Goal: Use online tool/utility: Utilize a website feature to perform a specific function

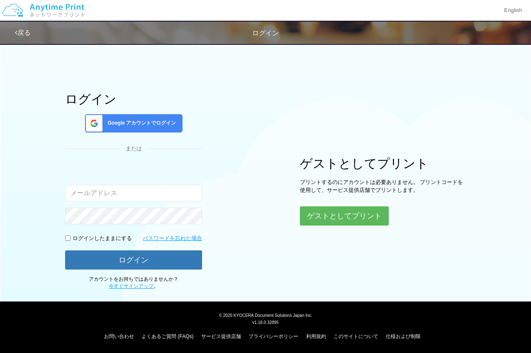
click at [137, 123] on span "Google アカウントでログイン" at bounding box center [140, 123] width 72 height 7
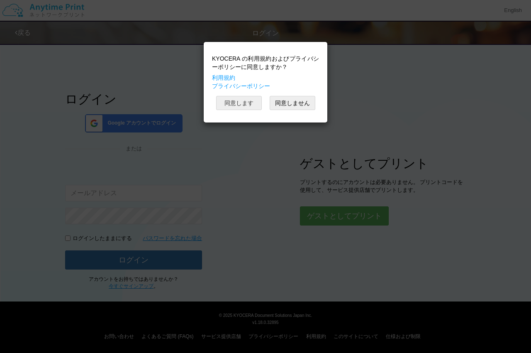
click at [238, 103] on button "同意します" at bounding box center [239, 103] width 46 height 14
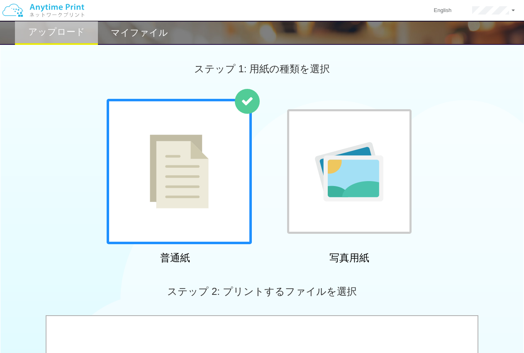
click at [155, 176] on img at bounding box center [179, 171] width 59 height 74
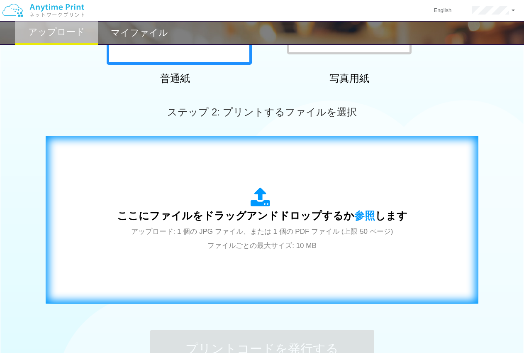
click at [218, 193] on div "ここにファイルをドラッグアンドドロップするか 参照 します アップロード: 1 個の JPG ファイル、または 1 個の PDF ファイル (上限 50 ペー…" at bounding box center [262, 219] width 291 height 65
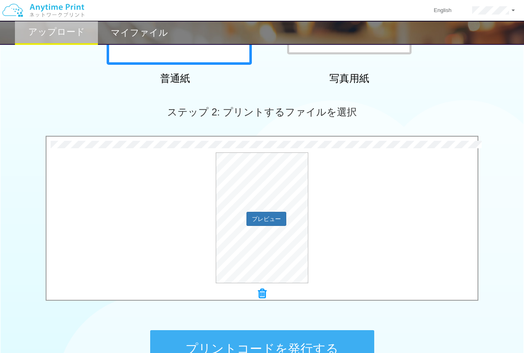
scroll to position [278, 0]
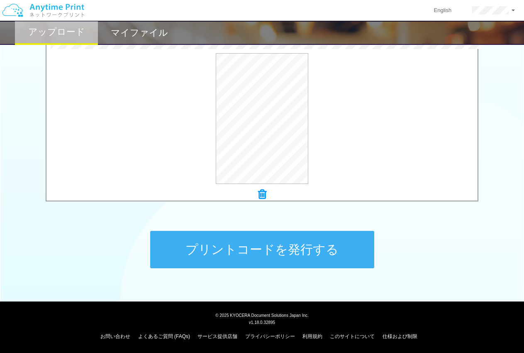
click at [325, 248] on button "プリントコードを発行する" at bounding box center [262, 249] width 224 height 37
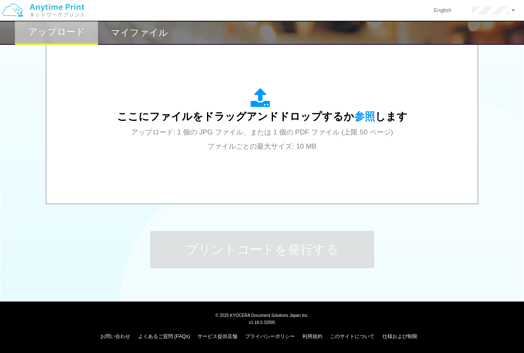
scroll to position [0, 0]
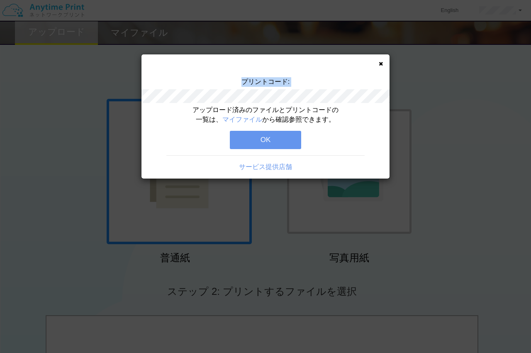
click at [316, 92] on div "プリントコード:" at bounding box center [266, 91] width 248 height 28
copy div "プリントコード:"
click at [383, 61] on div "プリントコード: アップロード済みのファイルとプリントコードの一覧は、 マイファイル から確認参照できます。 OK サービス提供店舗" at bounding box center [266, 116] width 248 height 124
click at [270, 140] on button "OK" at bounding box center [265, 140] width 71 height 18
